Goal: Find specific page/section: Find specific page/section

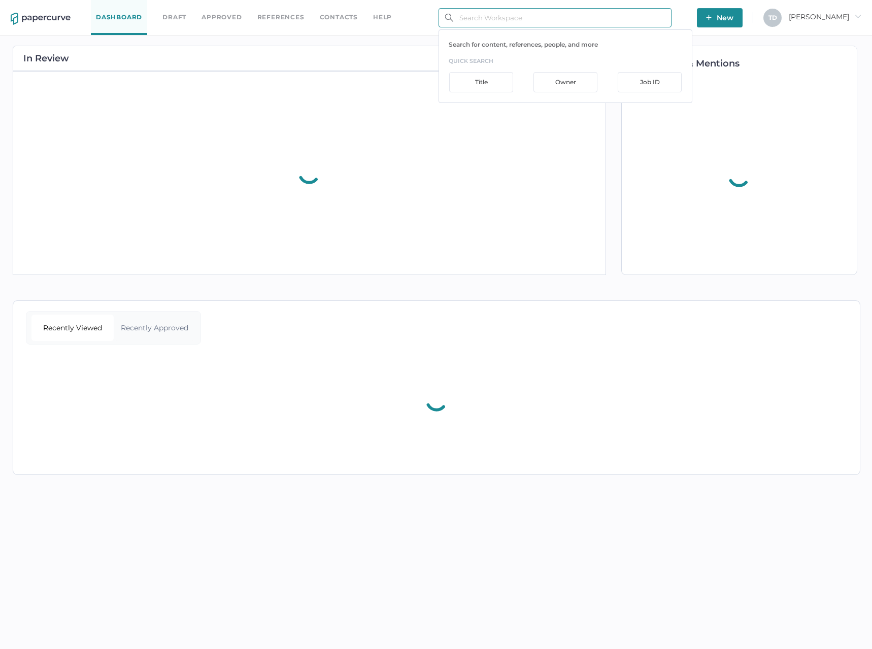
click at [515, 23] on input "text" at bounding box center [555, 17] width 233 height 19
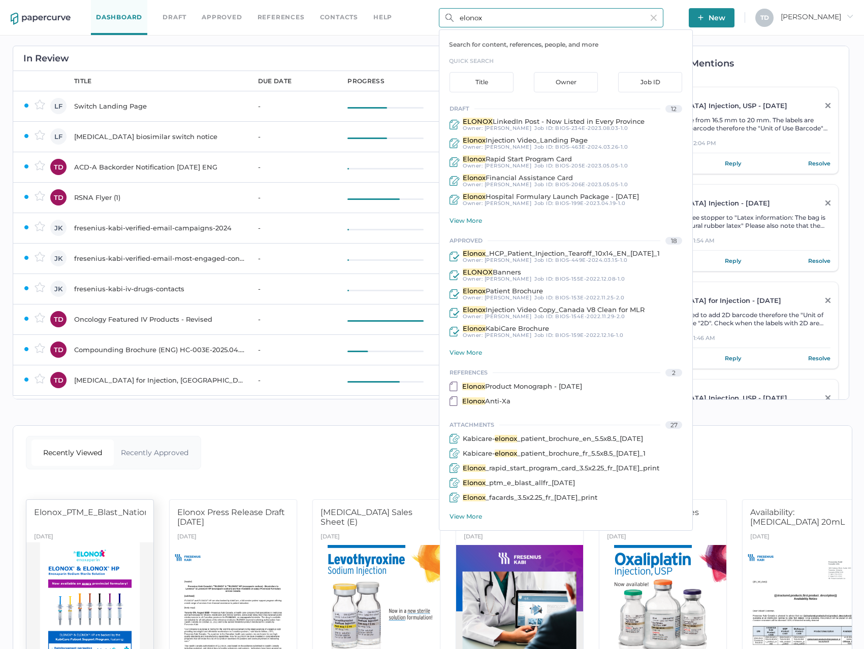
type input "elonox"
